Goal: Task Accomplishment & Management: Manage account settings

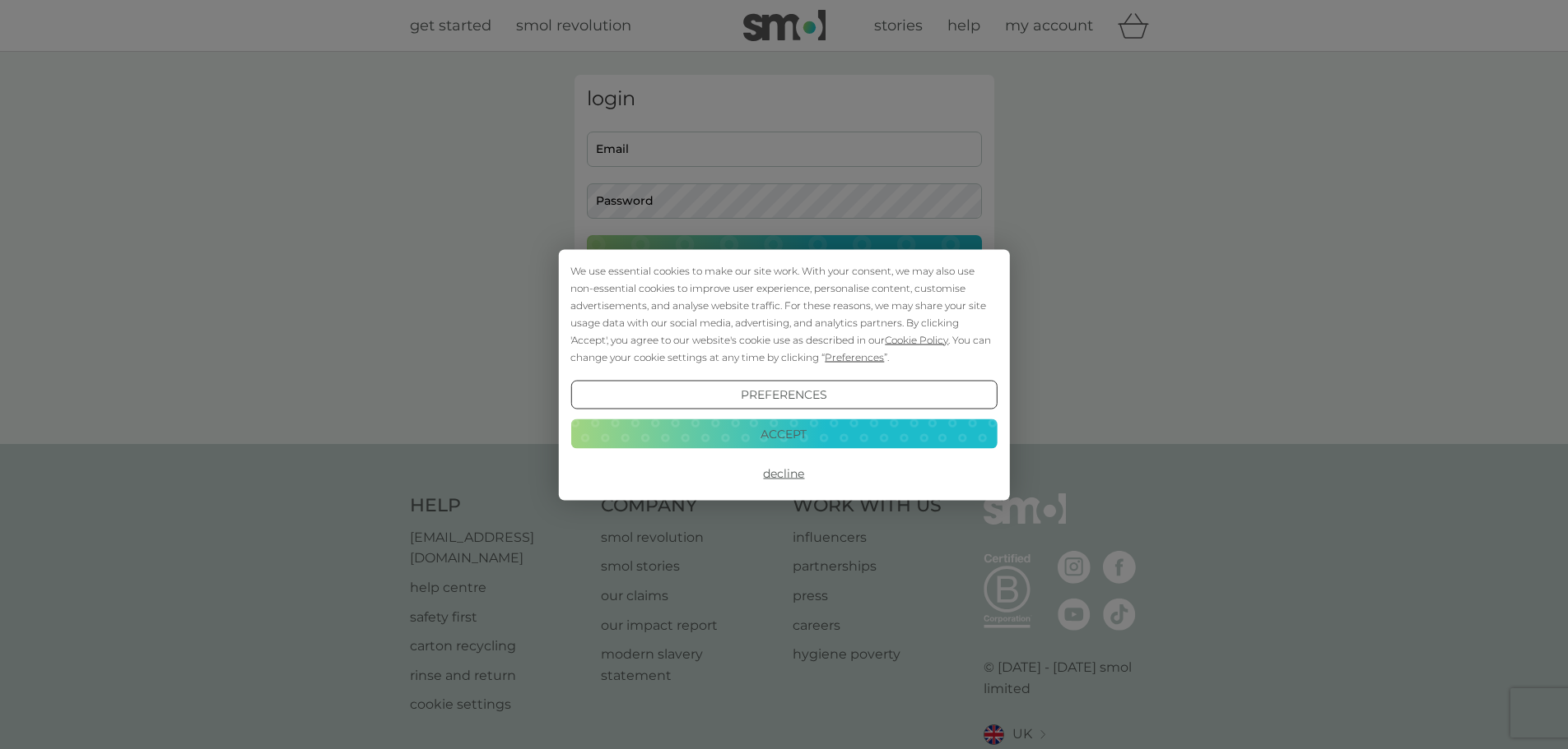
type input "jarka_v2004@yahoo.co.uk"
click at [811, 432] on button "Accept" at bounding box center [784, 434] width 426 height 29
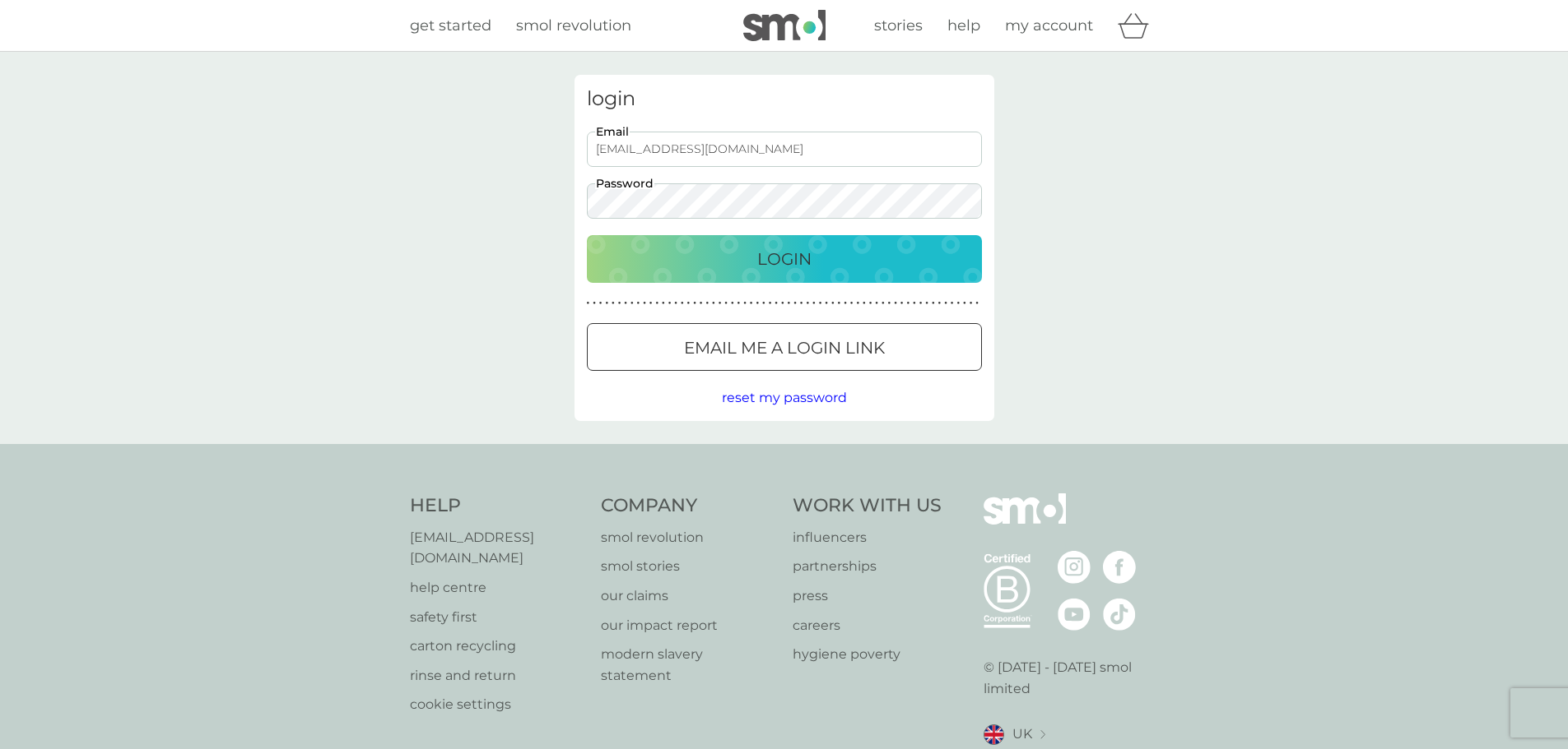
click at [779, 264] on p "Login" at bounding box center [784, 259] width 54 height 27
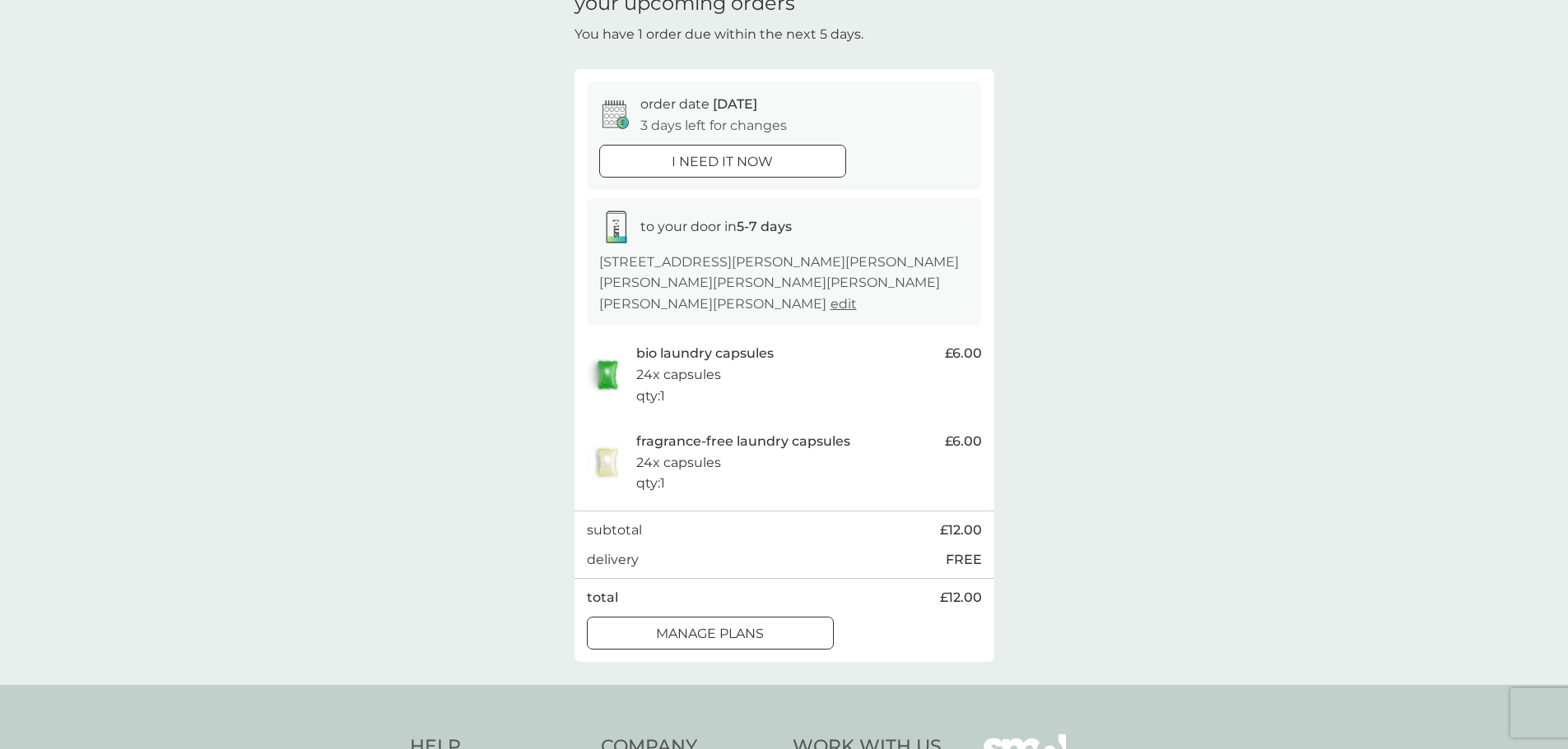
scroll to position [82, 0]
click at [779, 624] on div "manage plans" at bounding box center [710, 634] width 245 height 22
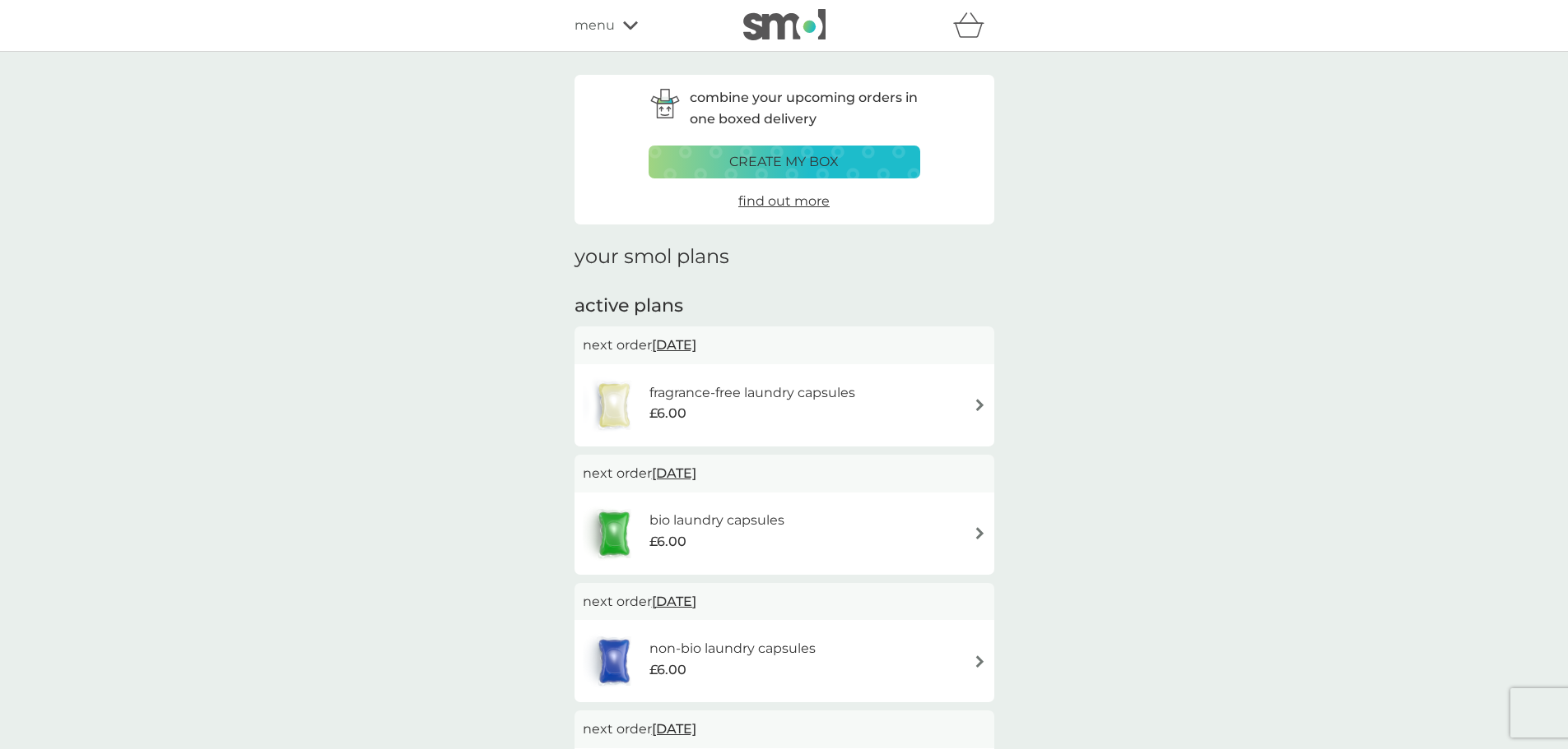
click at [691, 342] on span "[DATE]" at bounding box center [674, 345] width 45 height 32
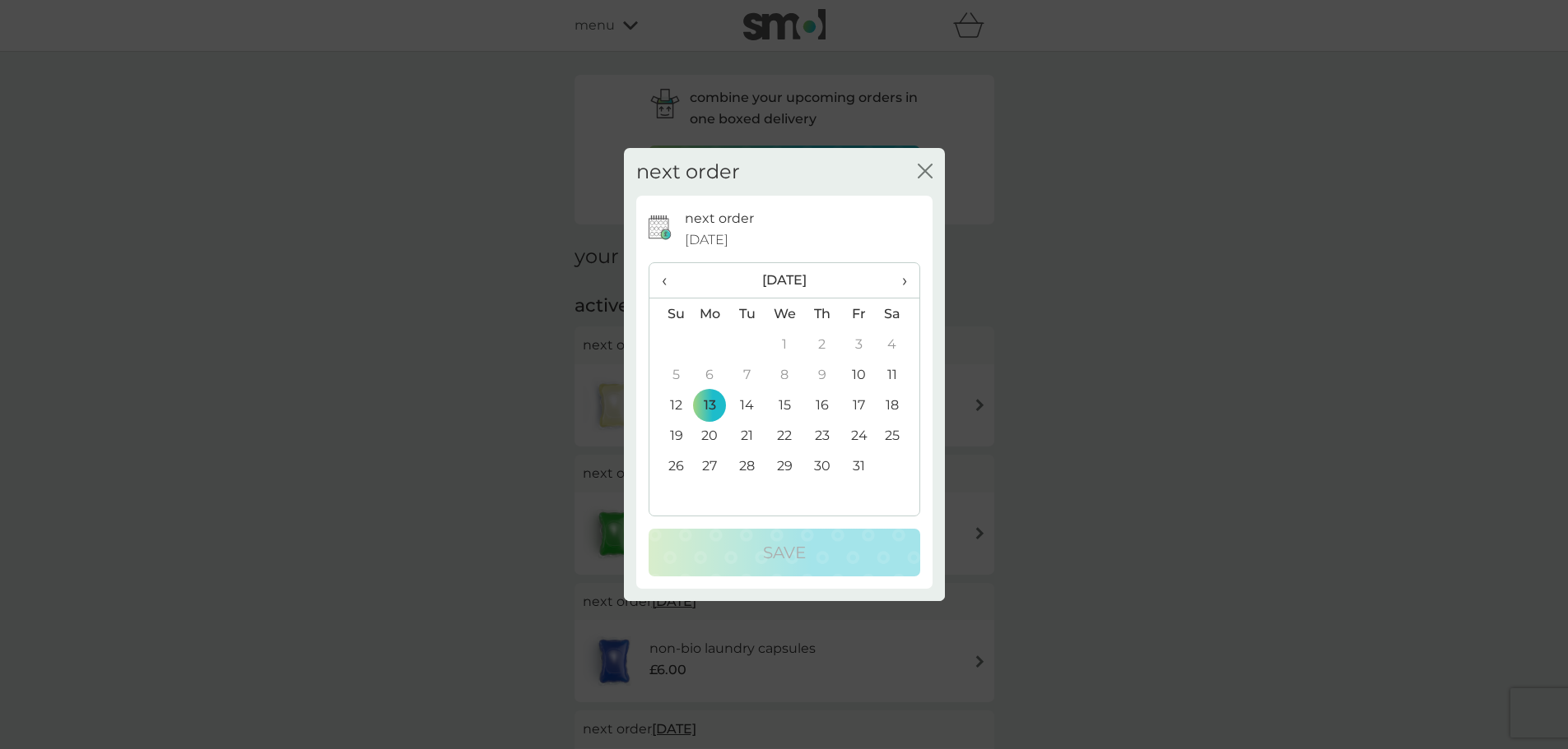
click at [682, 467] on td "26" at bounding box center [670, 466] width 42 height 30
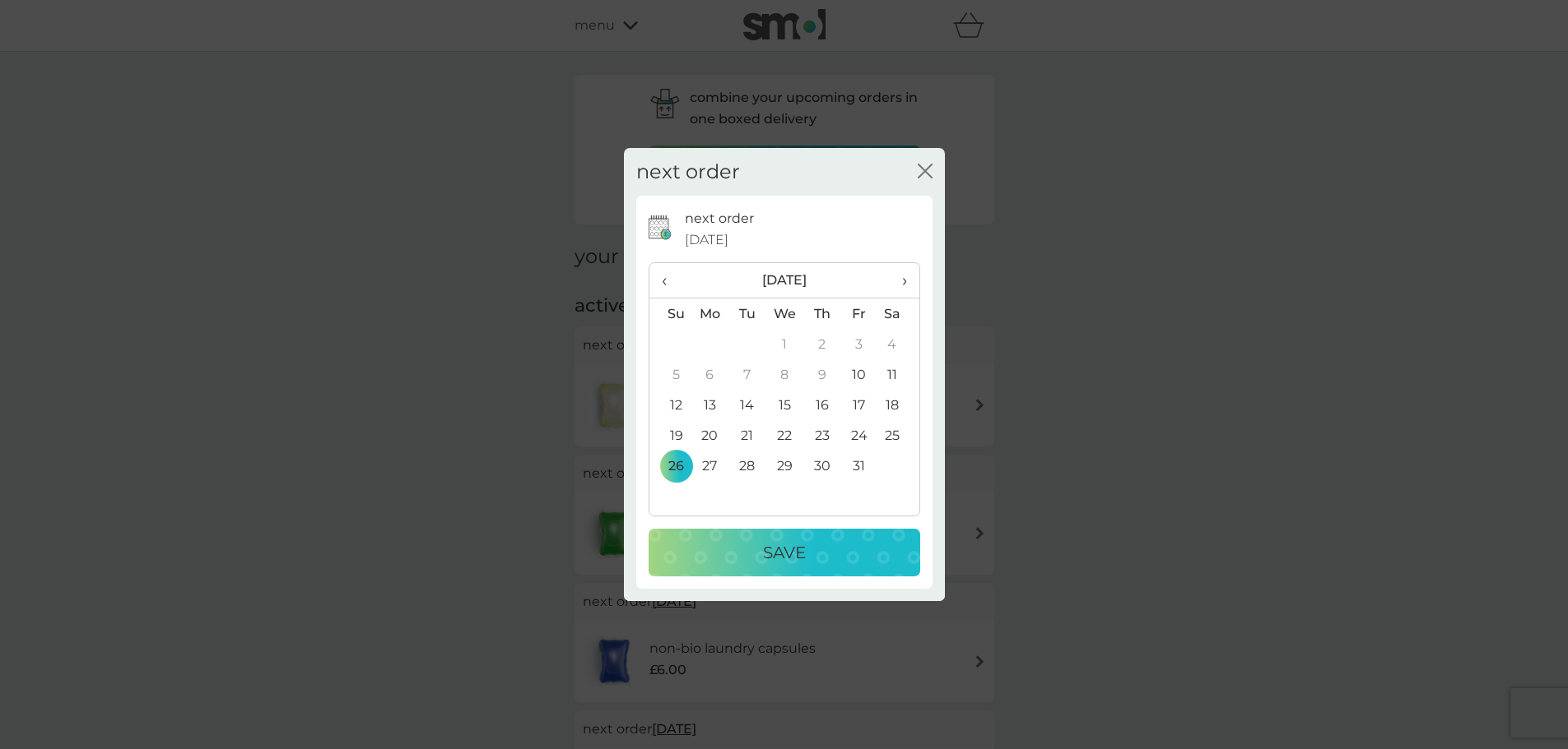
click at [811, 557] on div "Save" at bounding box center [784, 553] width 239 height 27
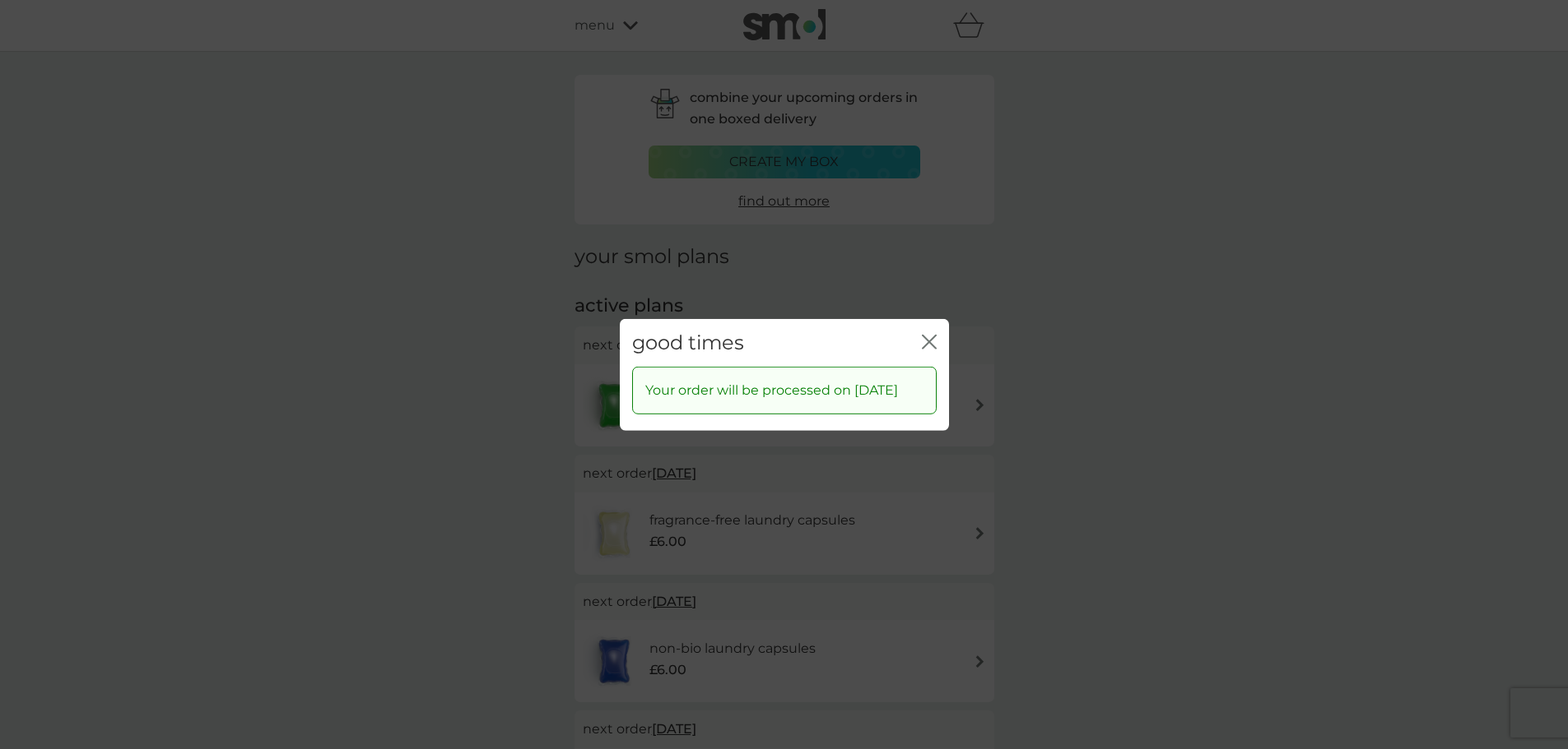
click at [928, 335] on icon "close" at bounding box center [926, 342] width 7 height 13
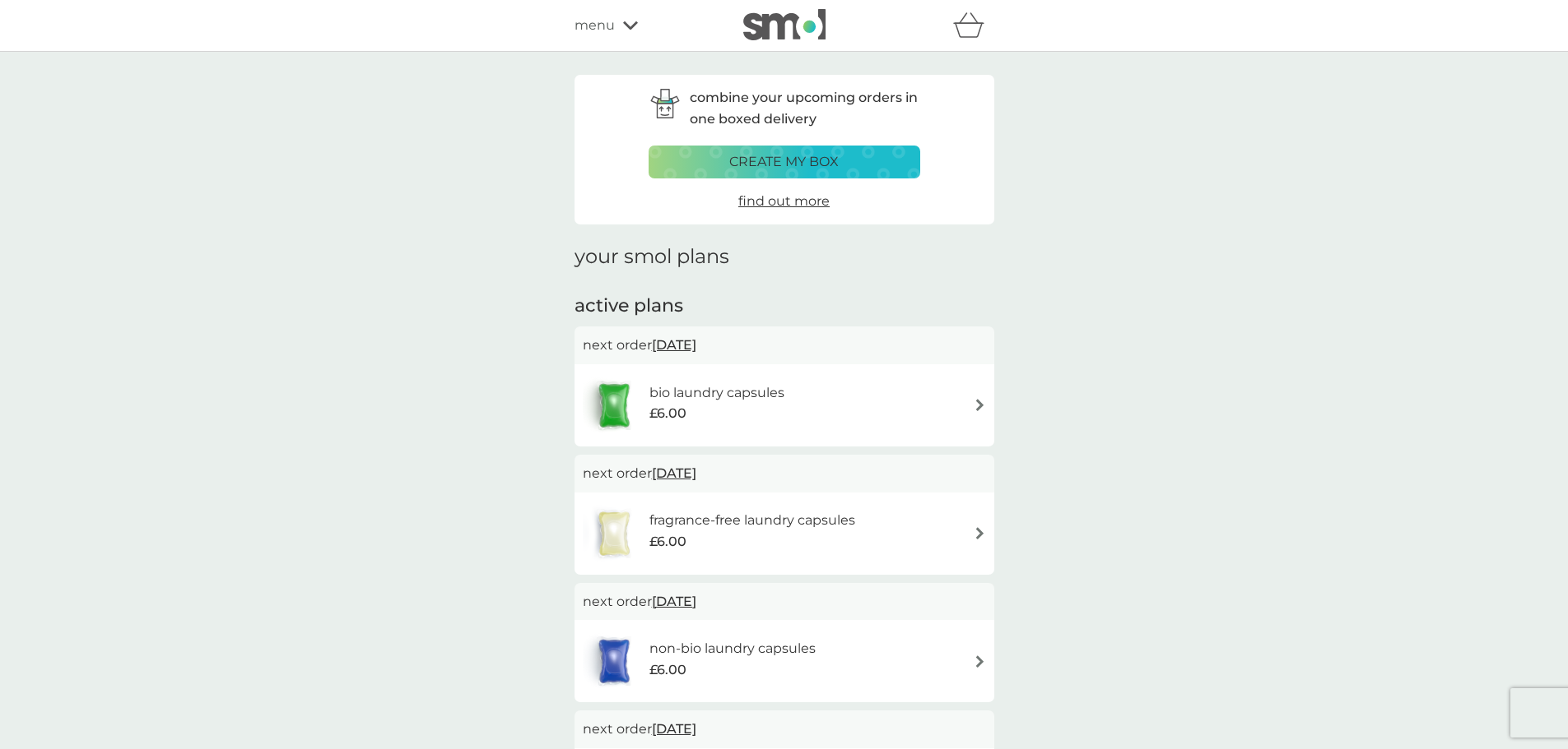
click at [696, 338] on span "[DATE]" at bounding box center [674, 345] width 45 height 32
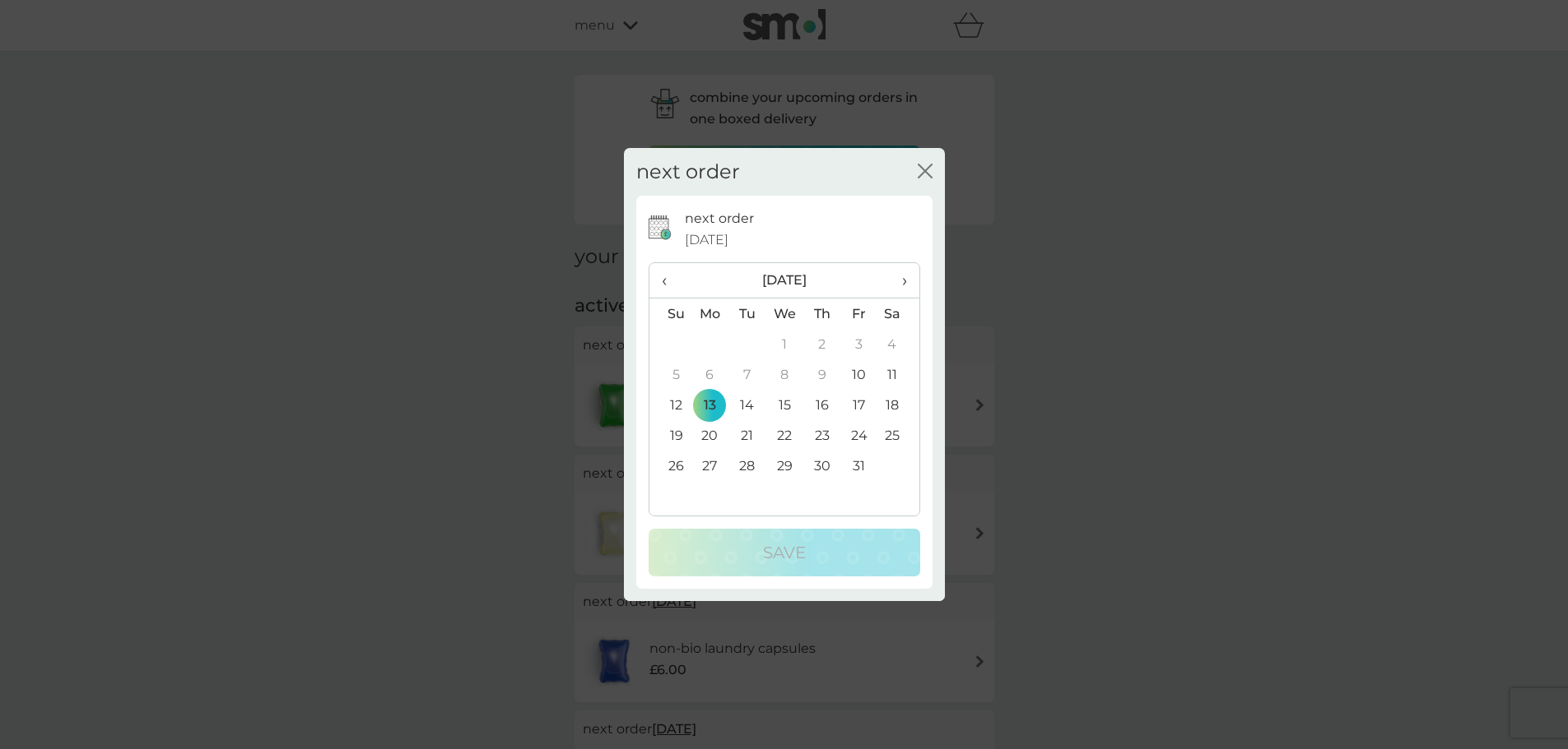
drag, startPoint x: 676, startPoint y: 467, endPoint x: 800, endPoint y: 499, distance: 128.1
click at [677, 467] on td "26" at bounding box center [670, 466] width 42 height 30
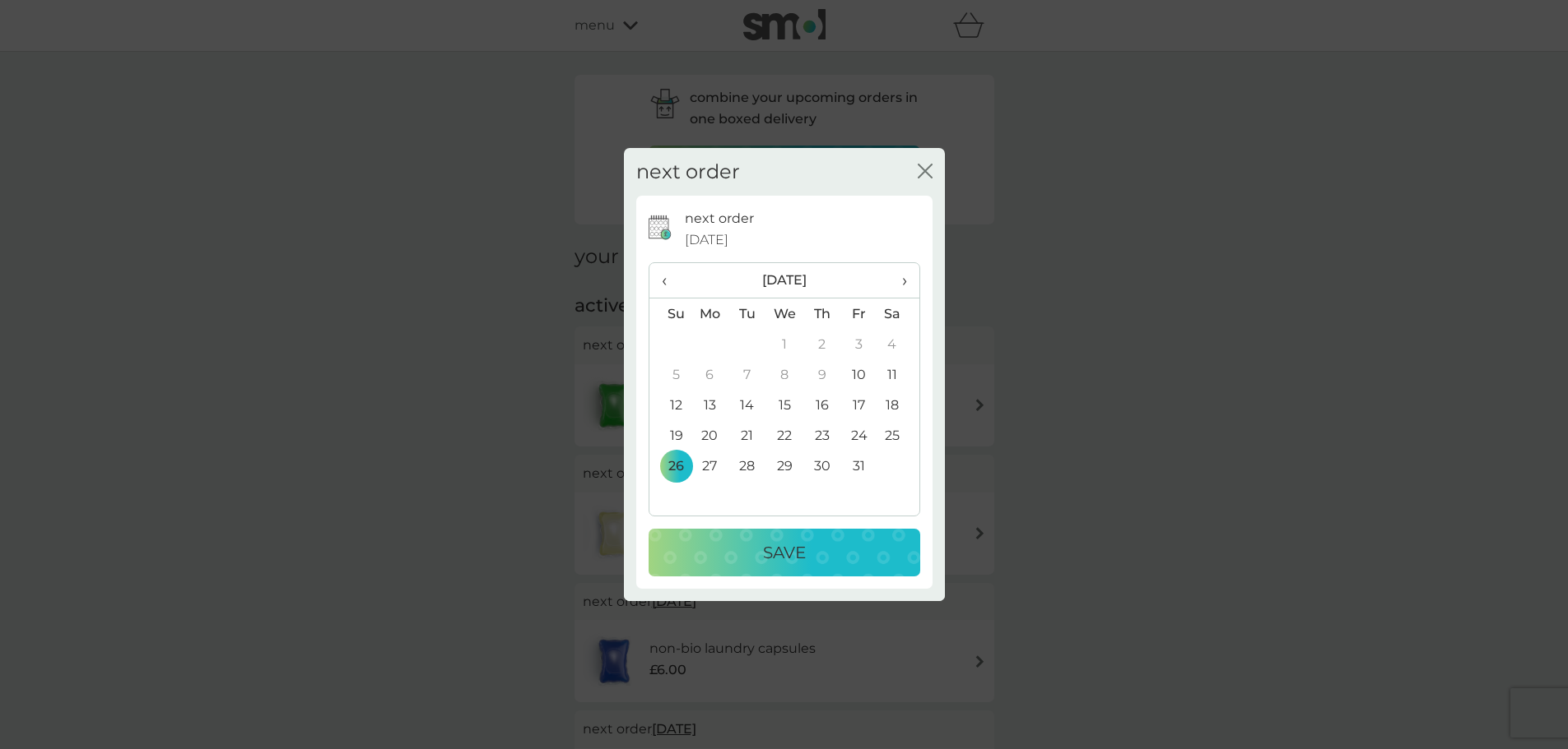
click at [832, 555] on div "Save" at bounding box center [784, 553] width 239 height 27
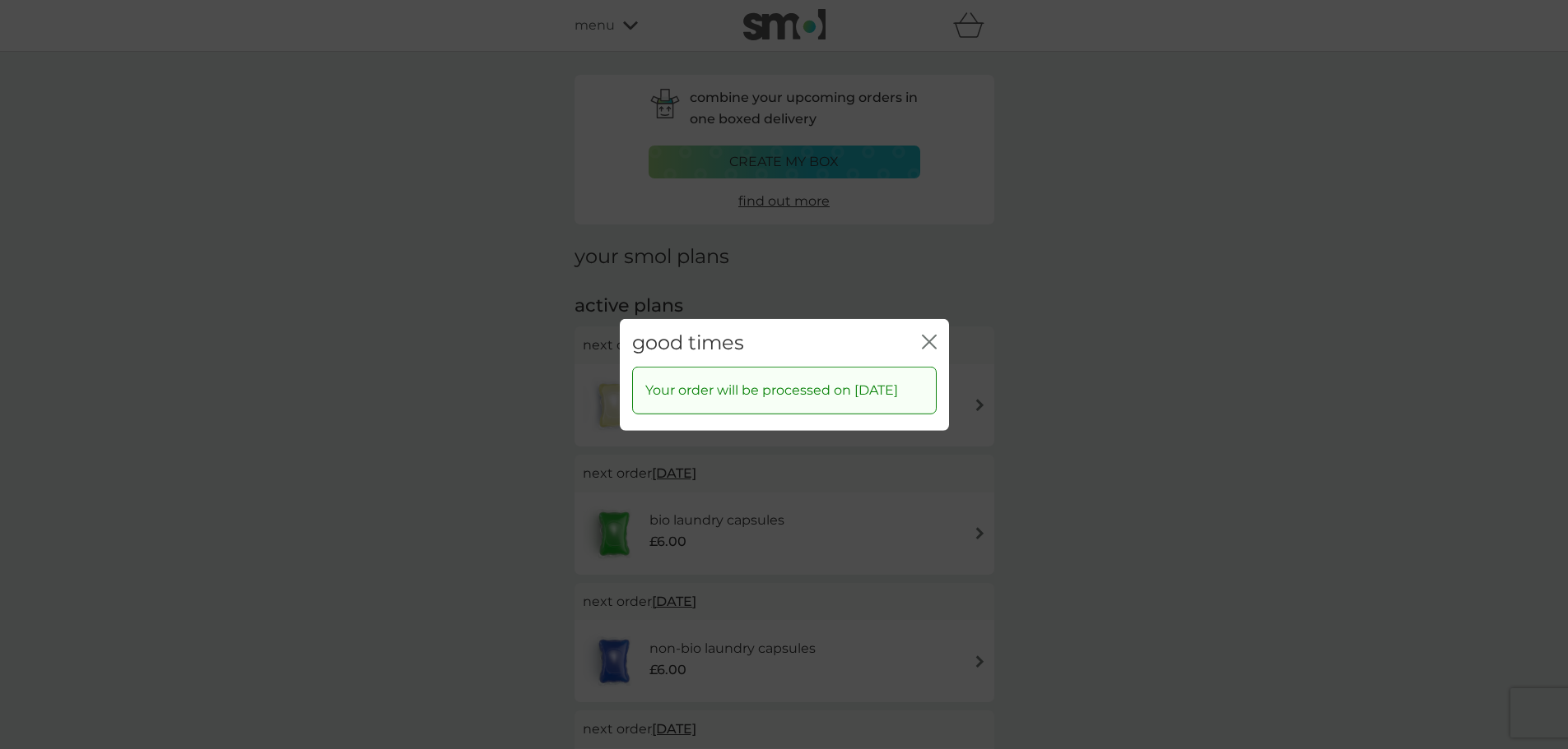
click at [930, 334] on icon "close" at bounding box center [929, 342] width 15 height 15
